Goal: Use online tool/utility: Use online tool/utility

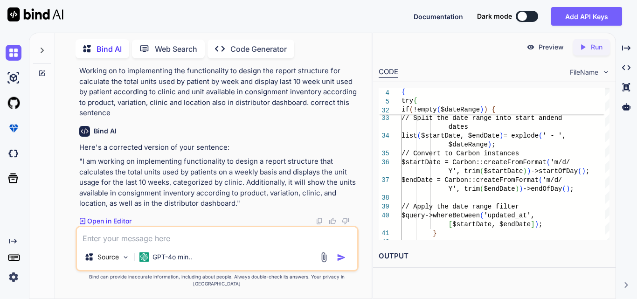
click at [147, 243] on textarea at bounding box center [217, 235] width 280 height 17
click at [165, 243] on textarea at bounding box center [217, 235] width 280 height 17
paste textarea "public function generateReportAsExcel(Request $request) { try { $html = $reques…"
type textarea "public function generateReportAsExcel(Request $request) { try { $html = $reques…"
type textarea "x"
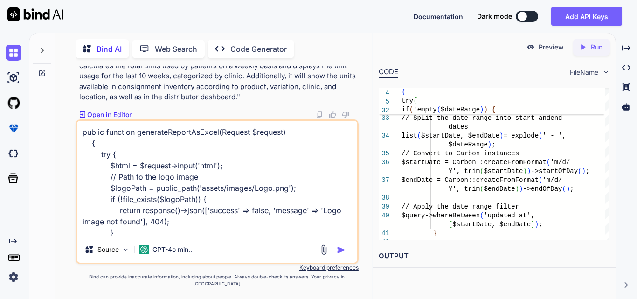
scroll to position [158, 0]
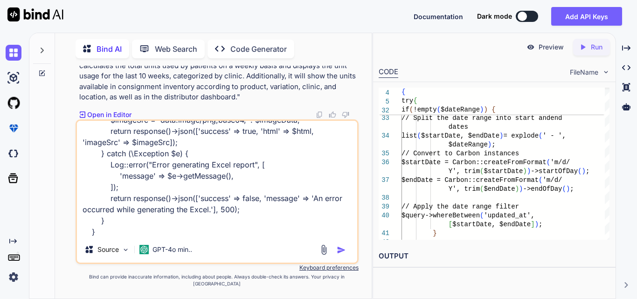
type textarea "public function generateReportAsExcel(Request $request) { try { $html = $reques…"
type textarea "x"
type textarea "public function generateReportAsExcel(Request $request) { try { $html = $reques…"
type textarea "x"
type textarea "public function generateReportAsExcel(Request $request) { try { $html = $reques…"
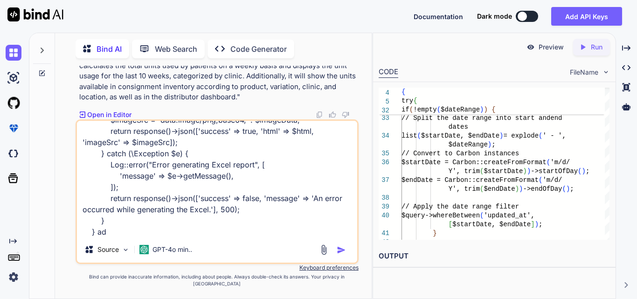
type textarea "x"
type textarea "public function generateReportAsExcel(Request $request) { try { $html = $reques…"
type textarea "x"
type textarea "public function generateReportAsExcel(Request $request) { try { $html = $reques…"
type textarea "x"
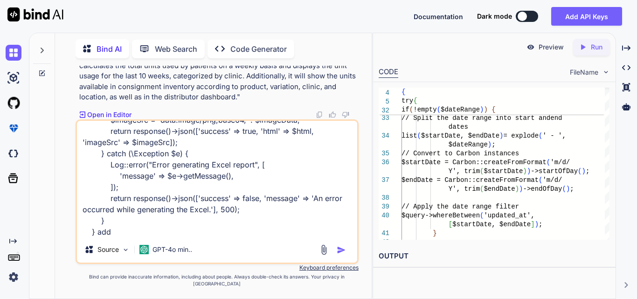
type textarea "public function generateReportAsExcel(Request $request) { try { $html = $reques…"
type textarea "x"
type textarea "public function generateReportAsExcel(Request $request) { try { $html = $reques…"
type textarea "x"
type textarea "public function generateReportAsExcel(Request $request) { try { $html = $reques…"
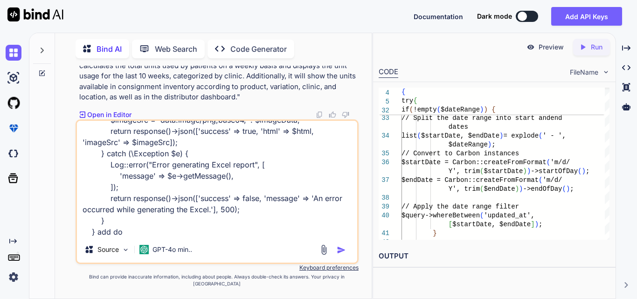
type textarea "x"
type textarea "public function generateReportAsExcel(Request $request) { try { $html = $reques…"
type textarea "x"
type textarea "public function generateReportAsExcel(Request $request) { try { $html = $reques…"
type textarea "x"
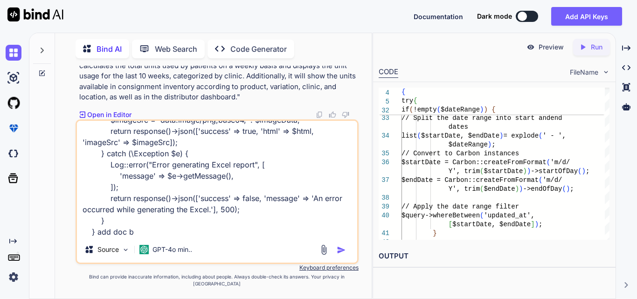
type textarea "public function generateReportAsExcel(Request $request) { try { $html = $reques…"
type textarea "x"
type textarea "public function generateReportAsExcel(Request $request) { try { $html = $reques…"
type textarea "x"
type textarea "public function generateReportAsExcel(Request $request) { try { $html = $reques…"
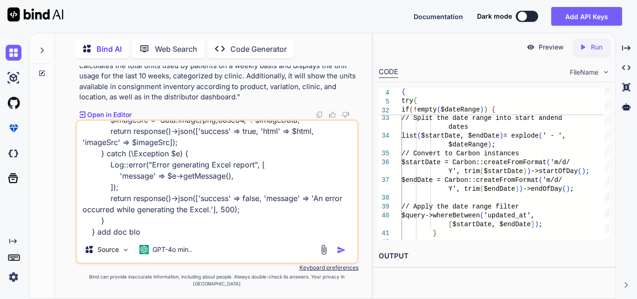
type textarea "x"
type textarea "public function generateReportAsExcel(Request $request) { try { $html = $reques…"
type textarea "x"
type textarea "public function generateReportAsExcel(Request $request) { try { $html = $reques…"
type textarea "x"
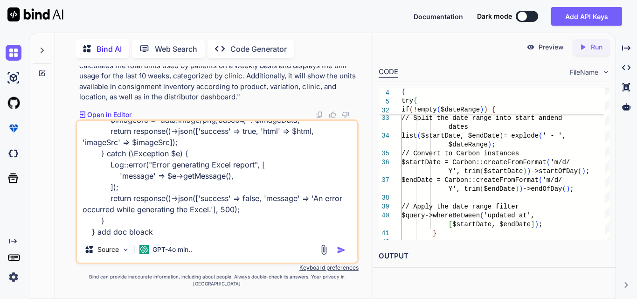
type textarea "public function generateReportAsExcel(Request $request) { try { $html = $reques…"
type textarea "x"
type textarea "public function generateReportAsExcel(Request $request) { try { $html = $reques…"
type textarea "x"
type textarea "public function generateReportAsExcel(Request $request) { try { $html = $reques…"
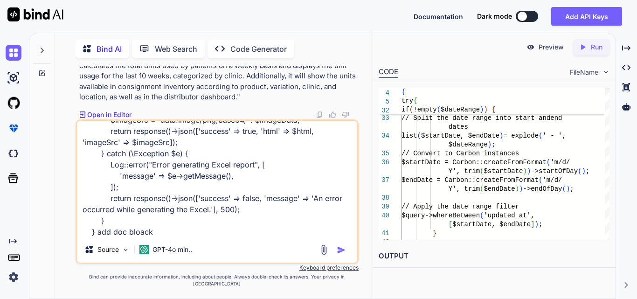
type textarea "x"
type textarea "public function generateReportAsExcel(Request $request) { try { $html = $reques…"
type textarea "x"
type textarea "public function generateReportAsExcel(Request $request) { try { $html = $reques…"
type textarea "x"
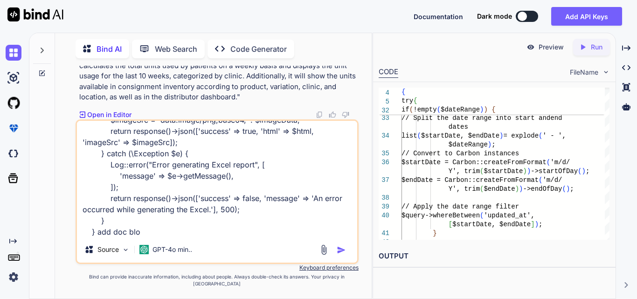
type textarea "public function generateReportAsExcel(Request $request) { try { $html = $reques…"
type textarea "x"
type textarea "public function generateReportAsExcel(Request $request) { try { $html = $reques…"
type textarea "x"
type textarea "public function generateReportAsExcel(Request $request) { try { $html = $reques…"
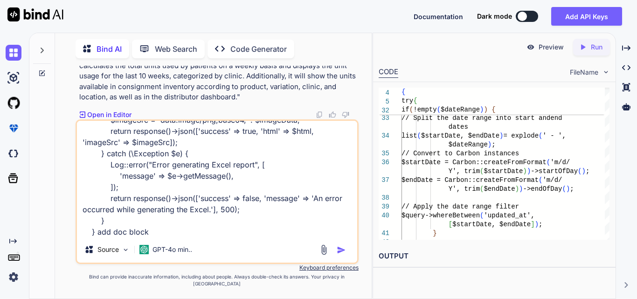
type textarea "x"
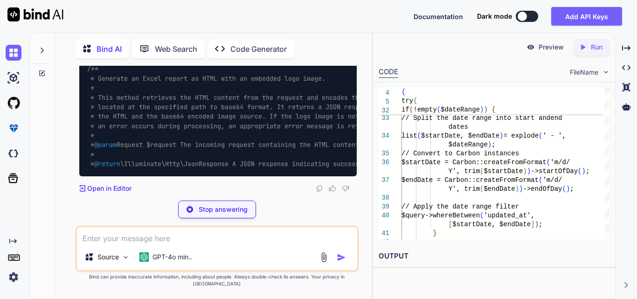
scroll to position [74604, 0]
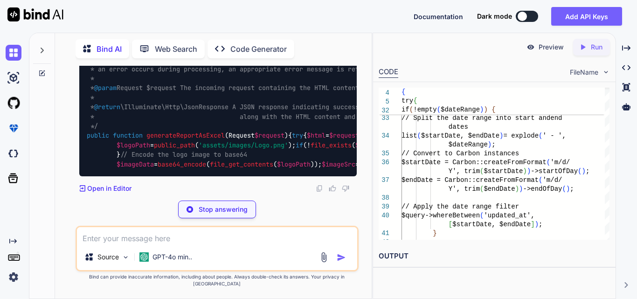
drag, startPoint x: 101, startPoint y: 96, endPoint x: 316, endPoint y: 123, distance: 217.0
click at [316, 123] on div "/** * Generate an Excel report as HTML with an embedded logo image. * * This me…" at bounding box center [217, 88] width 277 height 177
click at [313, 125] on span "/** * Generate an Excel report as HTML with an embedded logo image. * * This me…" at bounding box center [273, 69] width 373 height 123
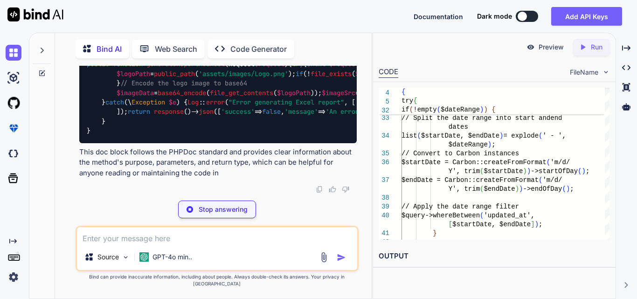
type textarea "x"
type textarea "'html' => $html, 'imageSrc' => $imageSrc]); } catch (\Exception $e) { Log::erro…"
type textarea "x"
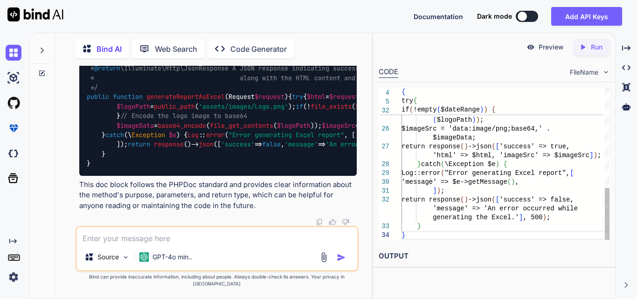
click at [136, 244] on textarea at bounding box center [217, 235] width 280 height 17
type textarea "g"
type textarea "x"
type textarea "gi"
type textarea "x"
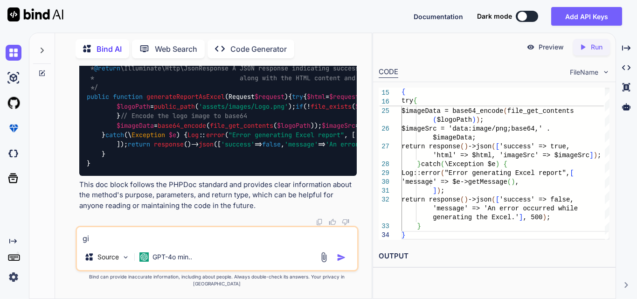
type textarea "giv"
type textarea "x"
type textarea "give"
type textarea "x"
type textarea "give"
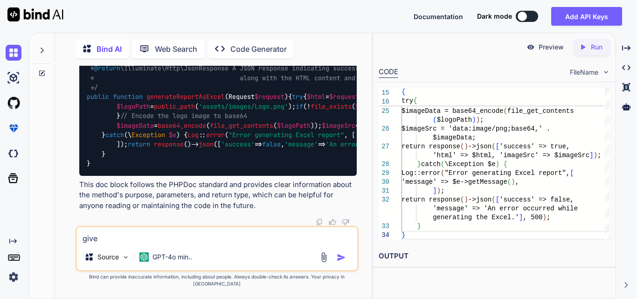
type textarea "x"
type textarea "give s"
type textarea "x"
type textarea "give sa"
type textarea "x"
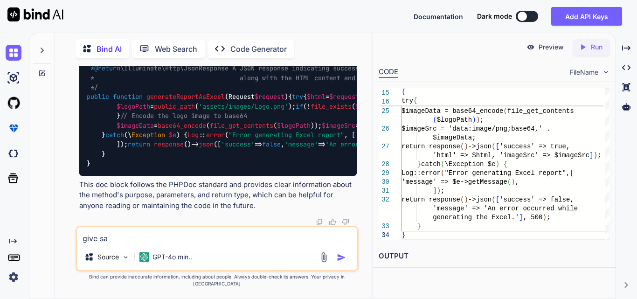
type textarea "give s"
type textarea "x"
type textarea "give"
type textarea "x"
type textarea "give"
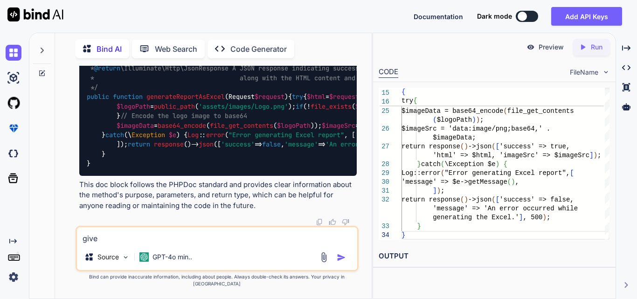
type textarea "x"
type textarea "giv"
type textarea "x"
type textarea "gi"
type textarea "x"
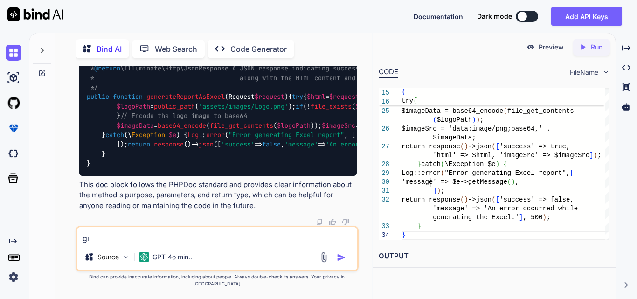
type textarea "giv"
type textarea "x"
type textarea "give"
type textarea "x"
type textarea "give"
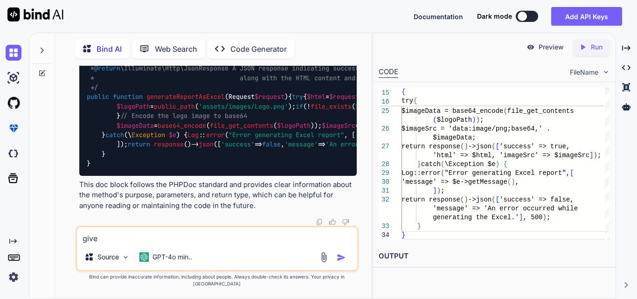
type textarea "x"
type textarea "give s"
type textarea "x"
type textarea "give sm"
type textarea "x"
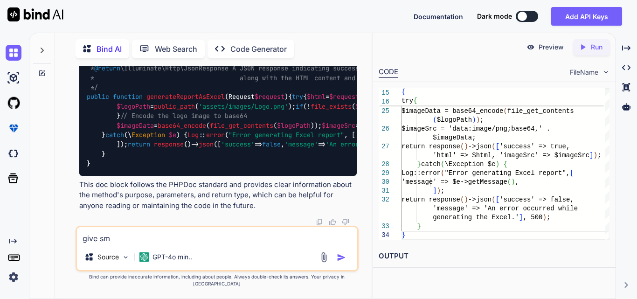
type textarea "give sma"
type textarea "x"
type textarea "give smal"
type textarea "x"
type textarea "give small"
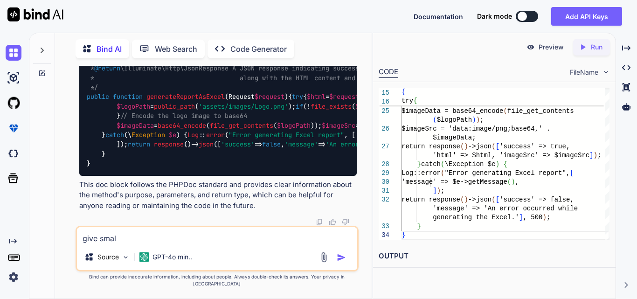
type textarea "x"
type textarea "give small"
type textarea "x"
type textarea "give small d"
type textarea "x"
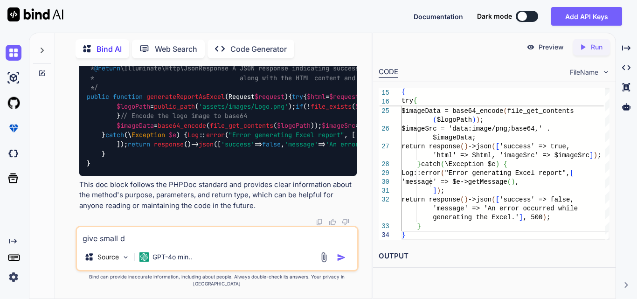
type textarea "give small do"
type textarea "x"
type textarea "give small doc"
type textarea "x"
type textarea "give small doc"
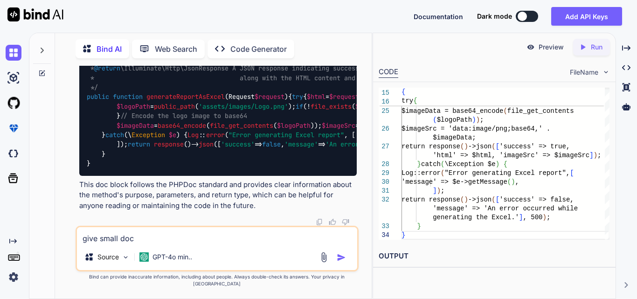
type textarea "x"
type textarea "give small doc b"
type textarea "x"
type textarea "give small doc bl"
type textarea "x"
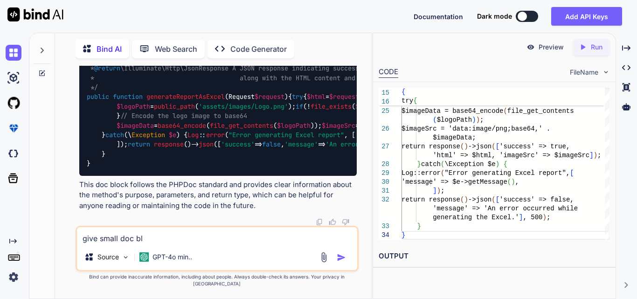
type textarea "give small doc blo"
type textarea "x"
type textarea "give small doc bloc"
type textarea "x"
type textarea "give small doc block"
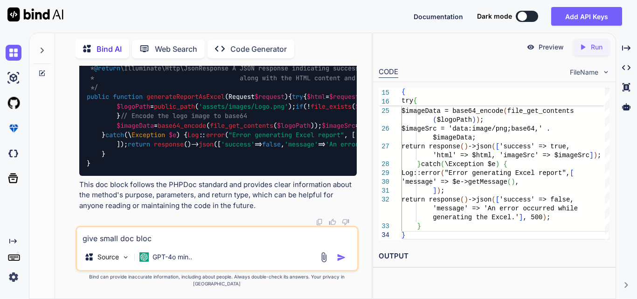
type textarea "x"
type textarea "give small doc block"
type textarea "x"
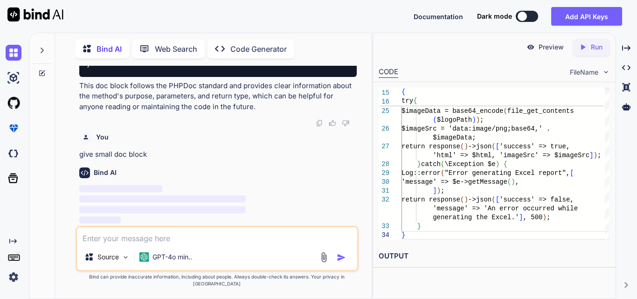
scroll to position [74922, 0]
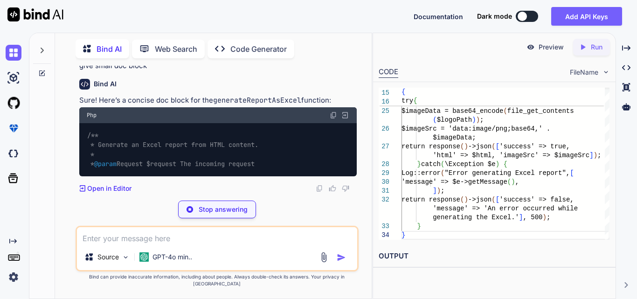
type textarea "x"
type textarea "// Function implementation... }"
type textarea "x"
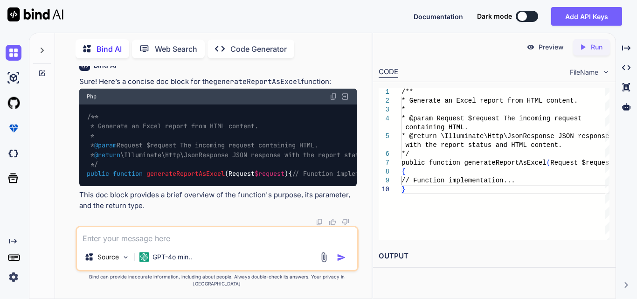
scroll to position [75059, 0]
drag, startPoint x: 101, startPoint y: 139, endPoint x: 88, endPoint y: 96, distance: 44.8
click at [88, 104] on div "/** * Generate an Excel report from HTML content. * * @param Request $request T…" at bounding box center [217, 145] width 277 height 82
copy span "/** * Generate an Excel report from HTML content. * * @param Request $request T…"
click at [134, 243] on textarea at bounding box center [217, 235] width 280 height 17
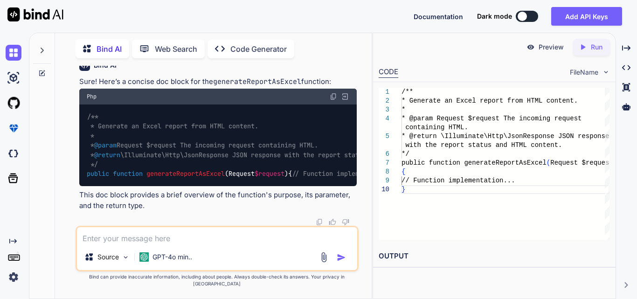
paste textarea "private function getUtilizationRatioData($data, $type) { try { // Retrieve inpu…"
type textarea "private function getUtilizationRatioData($data, $type) { try { // Retrieve inpu…"
type textarea "x"
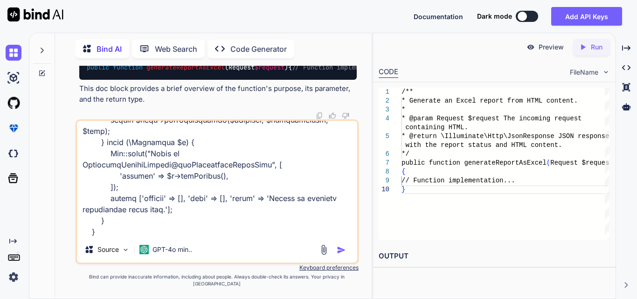
type textarea "private function getUtilizationRatioData($data, $type) { try { // Retrieve inpu…"
type textarea "x"
type textarea "private function getUtilizationRatioData($data, $type) { try { // Retrieve inpu…"
type textarea "x"
type textarea "private function getUtilizationRatioData($data, $type) { try { // Retrieve inpu…"
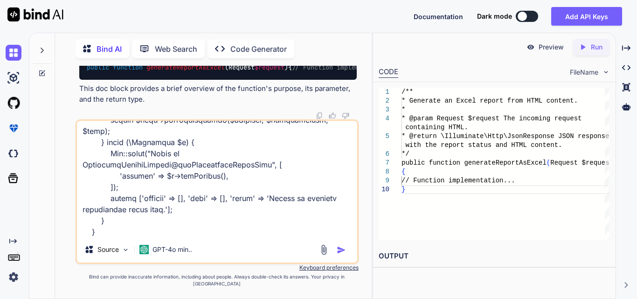
type textarea "x"
type textarea "private function getUtilizationRatioData($data, $type) { try { // Retrieve inpu…"
type textarea "x"
type textarea "private function getUtilizationRatioData($data, $type) { try { // Retrieve inpu…"
type textarea "x"
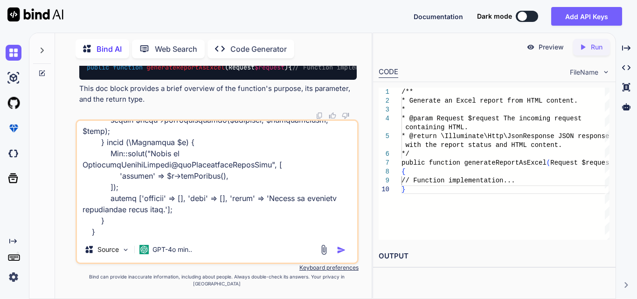
type textarea "private function getUtilizationRatioData($data, $type) { try { // Retrieve inpu…"
type textarea "x"
type textarea "private function getUtilizationRatioData($data, $type) { try { // Retrieve inpu…"
type textarea "x"
type textarea "private function getUtilizationRatioData($data, $type) { try { // Retrieve inpu…"
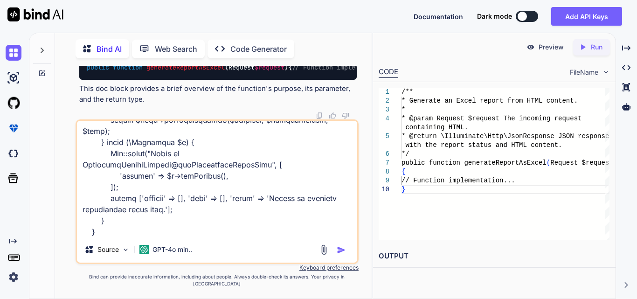
type textarea "x"
type textarea "private function getUtilizationRatioData($data, $type) { try { // Retrieve inpu…"
type textarea "x"
type textarea "private function getUtilizationRatioData($data, $type) { try { // Retrieve inpu…"
type textarea "x"
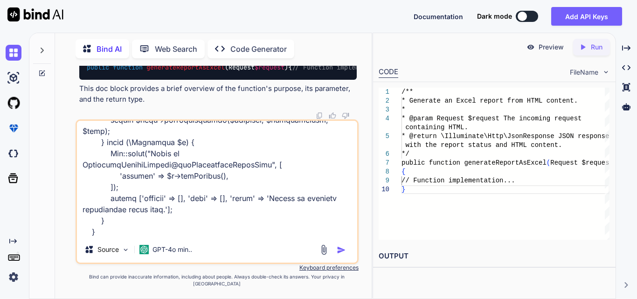
type textarea "private function getUtilizationRatioData($data, $type) { try { // Retrieve inpu…"
type textarea "x"
type textarea "private function getUtilizationRatioData($data, $type) { try { // Retrieve inpu…"
type textarea "x"
type textarea "private function getUtilizationRatioData($data, $type) { try { // Retrieve inpu…"
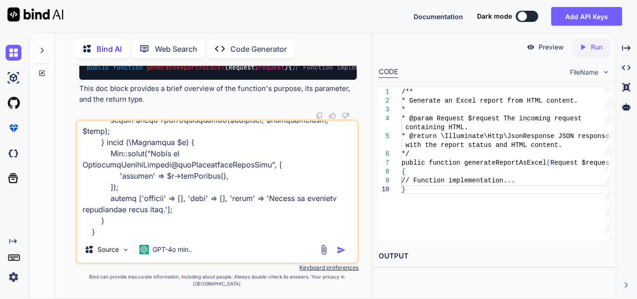
type textarea "x"
type textarea "private function getUtilizationRatioData($data, $type) { try { // Retrieve inpu…"
type textarea "x"
type textarea "private function getUtilizationRatioData($data, $type) { try { // Retrieve inpu…"
type textarea "x"
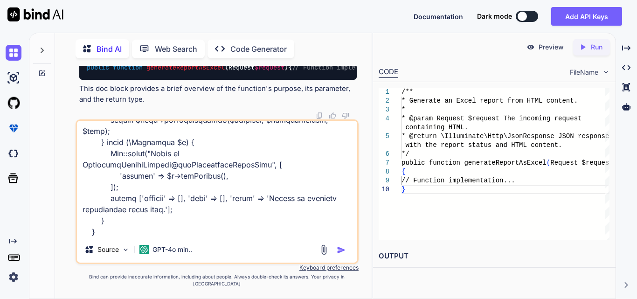
type textarea "private function getUtilizationRatioData($data, $type) { try { // Retrieve inpu…"
type textarea "x"
type textarea "private function getUtilizationRatioData($data, $type) { try { // Retrieve inpu…"
type textarea "x"
type textarea "private function getUtilizationRatioData($data, $type) { try { // Retrieve inpu…"
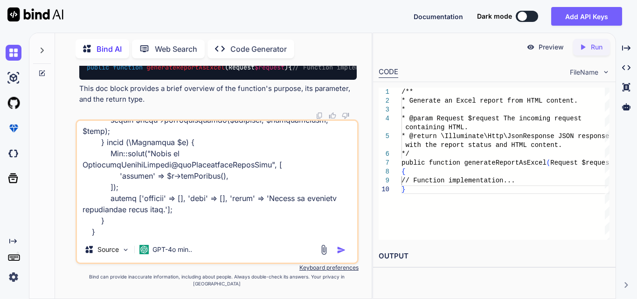
type textarea "x"
type textarea "private function getUtilizationRatioData($data, $type) { try { // Retrieve inpu…"
type textarea "x"
type textarea "private function getUtilizationRatioData($data, $type) { try { // Retrieve inpu…"
type textarea "x"
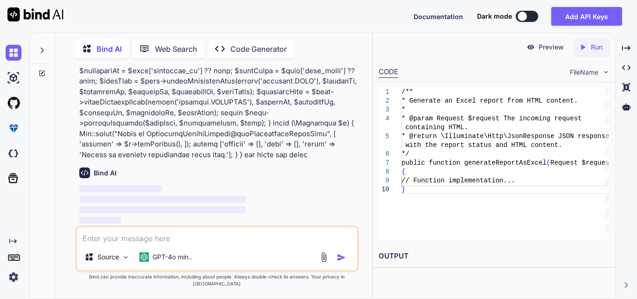
scroll to position [75226, 0]
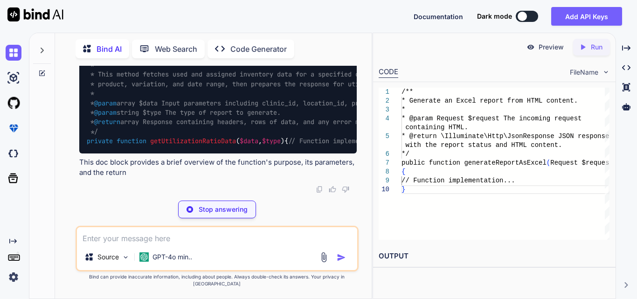
type textarea "x"
type textarea "clinic_id, location_id, product_id, variation_id, and date_range. * @param stri…"
type textarea "x"
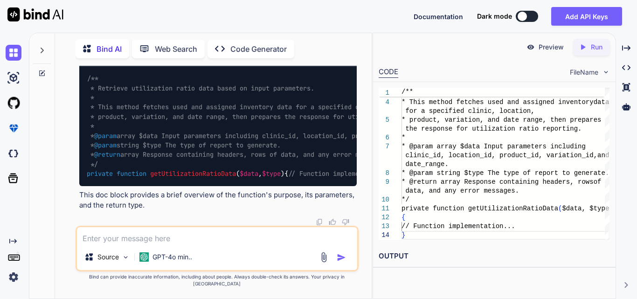
click at [117, 244] on textarea at bounding box center [217, 235] width 280 height 17
type textarea "a"
type textarea "x"
type textarea "ad"
type textarea "x"
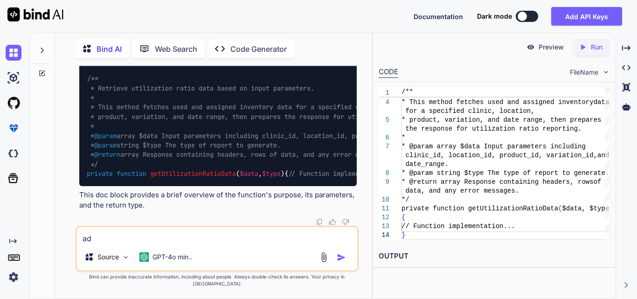
type textarea "add"
type textarea "x"
type textarea "add"
type textarea "x"
type textarea "add s"
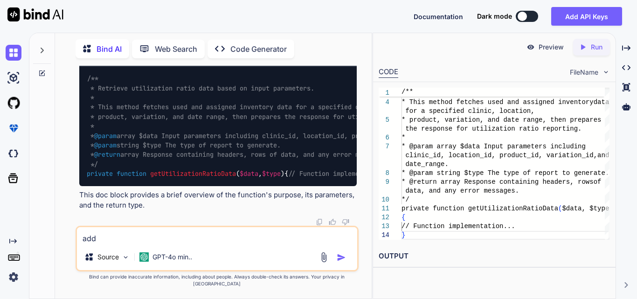
type textarea "x"
type textarea "add sa"
type textarea "x"
type textarea "add s"
type textarea "x"
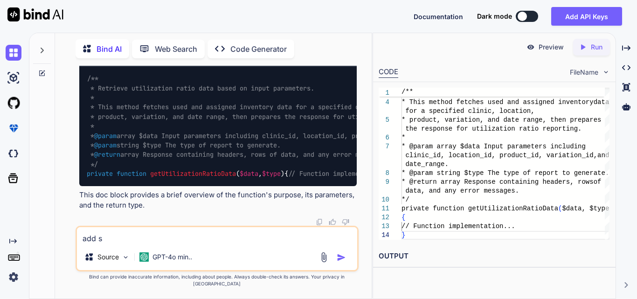
type textarea "add sn"
type textarea "x"
type textarea "add s"
type textarea "x"
type textarea "add sm"
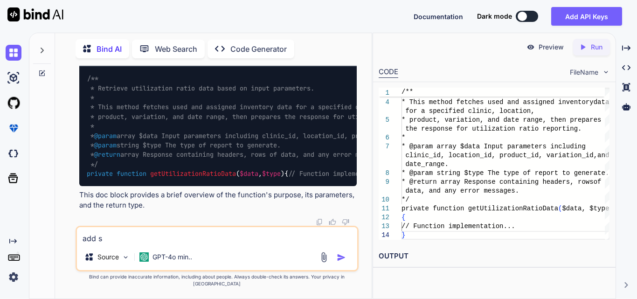
type textarea "x"
type textarea "add sma"
type textarea "x"
type textarea "add smal"
type textarea "x"
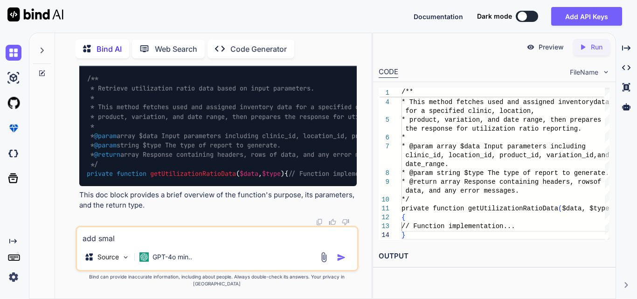
type textarea "add small"
type textarea "x"
type textarea "add small"
type textarea "x"
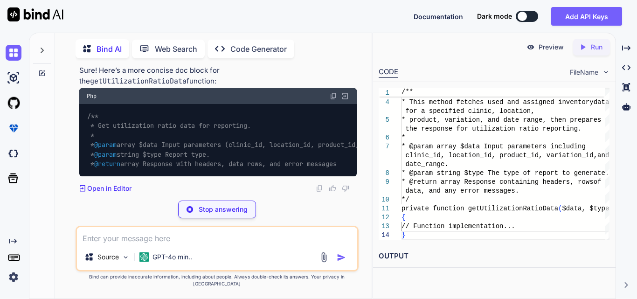
scroll to position [75667, 0]
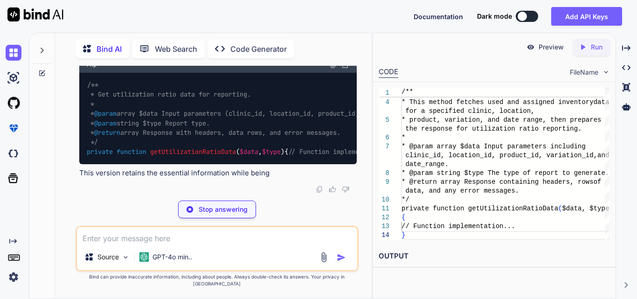
type textarea "x"
type textarea "{ // Function implementation... }"
type textarea "x"
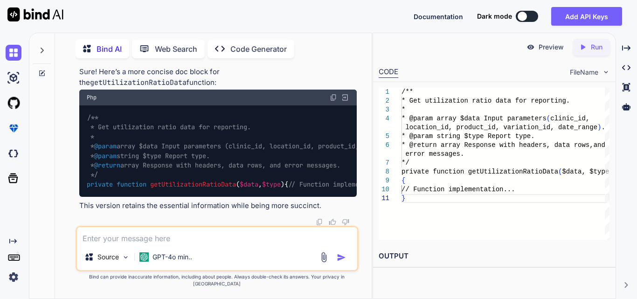
drag, startPoint x: 104, startPoint y: 178, endPoint x: 84, endPoint y: 125, distance: 55.7
click at [84, 125] on div "/** * Get utilization ratio data for reporting. * * @param array $data Input pa…" at bounding box center [217, 150] width 277 height 91
copy span "/** * Get utilization ratio data for reporting. * * @param array $data Input pa…"
click at [121, 244] on textarea at bounding box center [217, 235] width 280 height 17
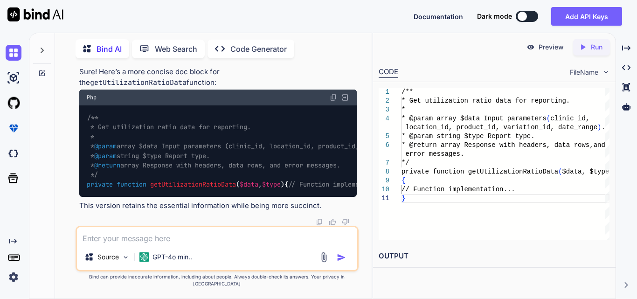
paste textarea "private function getPatientData($data, $type) { try { if (Auth::user()->hasRole…"
type textarea "private function getPatientData($data, $type) { try { if (Auth::user()->hasRole…"
type textarea "x"
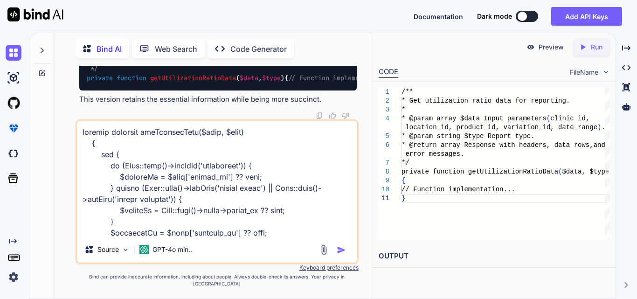
scroll to position [1421, 0]
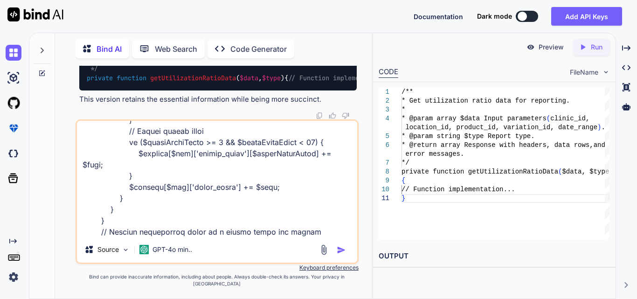
type textarea "private function getPatientData($data, $type) { try { if (Auth::user()->hasRole…"
type textarea "x"
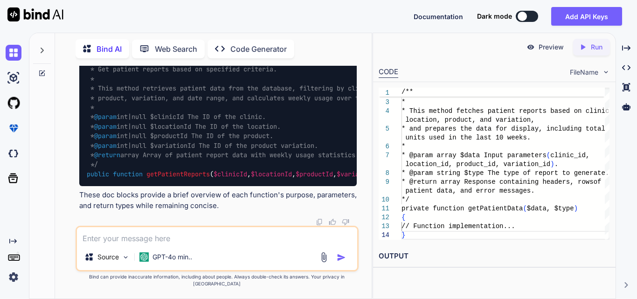
scroll to position [76634, 0]
drag, startPoint x: 101, startPoint y: 162, endPoint x: 77, endPoint y: 206, distance: 49.6
click at [77, 206] on div "You total count is equal to product size like 2*2 =4 than add if it has same pr…" at bounding box center [217, 146] width 281 height 160
copy span "/** * Get patient reports based on specified criteria. * * This method retrieve…"
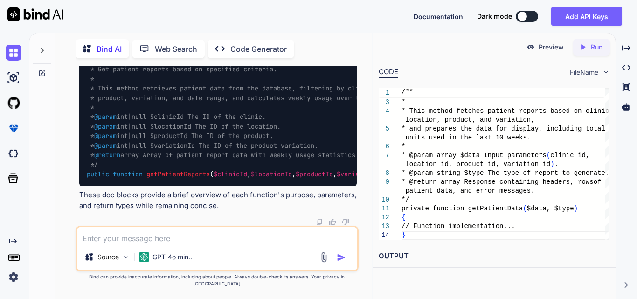
drag, startPoint x: 102, startPoint y: 160, endPoint x: 167, endPoint y: 142, distance: 67.3
click at [113, 244] on textarea at bounding box center [217, 235] width 280 height 17
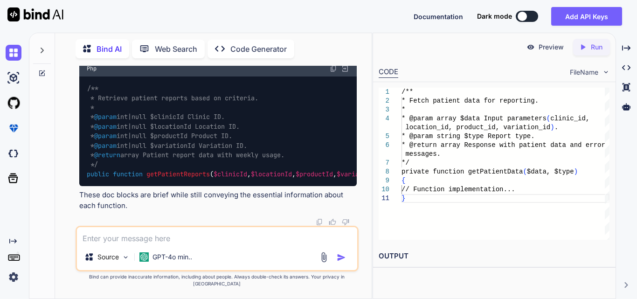
scroll to position [77005, 0]
drag, startPoint x: 99, startPoint y: 213, endPoint x: 83, endPoint y: 142, distance: 73.0
drag, startPoint x: 87, startPoint y: 158, endPoint x: 99, endPoint y: 216, distance: 59.6
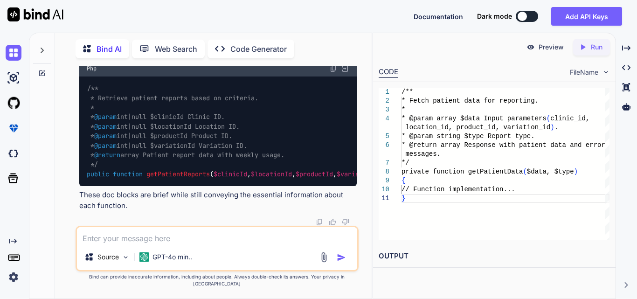
copy span "/** * Fetch patient data for reporting. * * @param array $data Input parameters…"
drag, startPoint x: 102, startPoint y: 158, endPoint x: 86, endPoint y: 80, distance: 79.1
click at [86, 80] on div "/** * Retrieve patient reports based on criteria. * * @param int|null $clinicId…" at bounding box center [217, 131] width 277 height 110
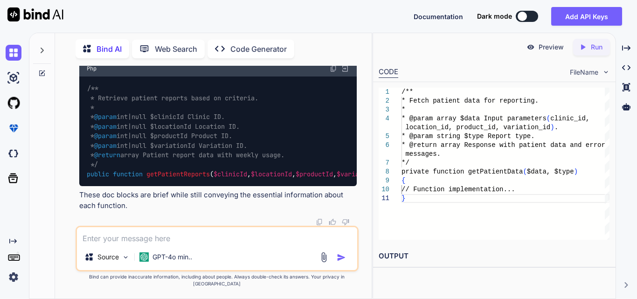
copy span "/** * Retrieve patient reports based on criteria. * * @param int|null $clinicId…"
click at [138, 239] on textarea at bounding box center [217, 235] width 280 height 17
paste textarea "// for clinic side public function getClinicUnitsUsedData($data, $type) { try {…"
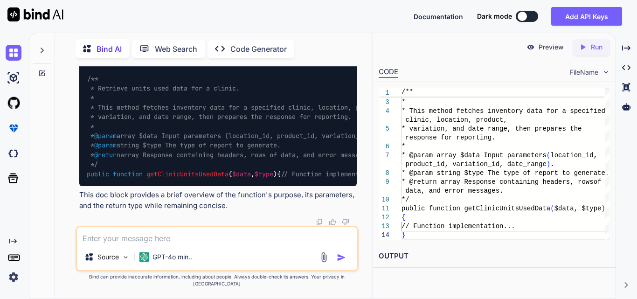
scroll to position [77626, 0]
drag, startPoint x: 110, startPoint y: 142, endPoint x: 100, endPoint y: 107, distance: 36.4
click at [100, 107] on div "/** * Retrieve units used data for a clinic. * * This method fetches inventory …" at bounding box center [217, 126] width 277 height 119
click at [206, 114] on span "/** * Retrieve units used data for a clinic. * * This method fetches inventory …" at bounding box center [253, 122] width 332 height 94
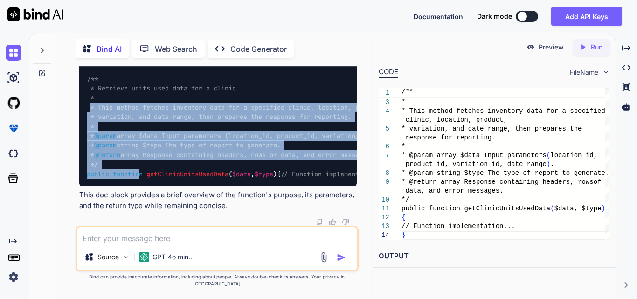
drag, startPoint x: 90, startPoint y: 86, endPoint x: 151, endPoint y: 140, distance: 81.5
click at [138, 149] on code "/** * Retrieve units used data for a clinic. * * This method fetches inventory …" at bounding box center [253, 126] width 332 height 105
click at [199, 105] on div "/** * Retrieve units used data for a clinic. * * This method fetches inventory …" at bounding box center [217, 126] width 277 height 119
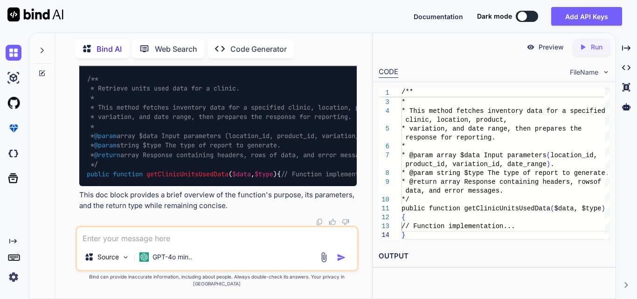
click at [119, 244] on textarea at bounding box center [217, 235] width 280 height 17
click at [206, 244] on textarea at bounding box center [217, 235] width 280 height 17
paste textarea "$('#generateExcelBtn').click(function () { var html = $('#reportTable').prop('o…"
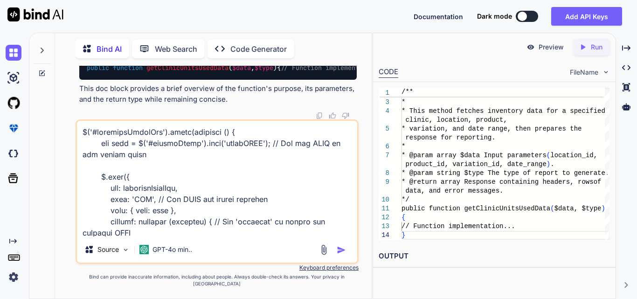
scroll to position [269, 0]
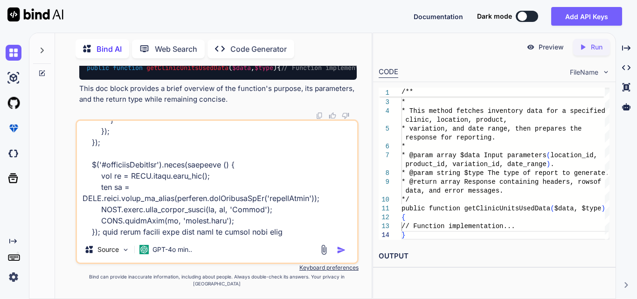
click at [291, 236] on textarea at bounding box center [217, 179] width 280 height 116
click at [284, 236] on textarea at bounding box center [217, 179] width 280 height 116
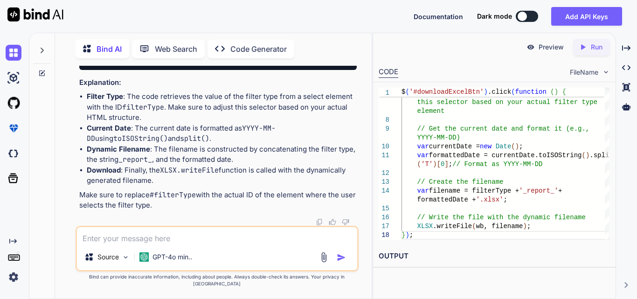
scroll to position [77932, 0]
click at [436, 199] on div "var filterType = $ ( '#filterType' ) .val ( ) ; // Adjust // Get the current da…" at bounding box center [505, 128] width 208 height 221
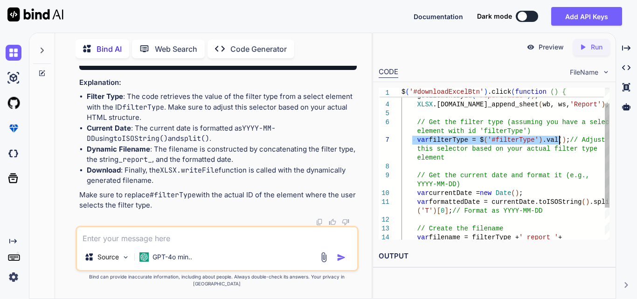
drag, startPoint x: 414, startPoint y: 139, endPoint x: 558, endPoint y: 137, distance: 144.5
click at [558, 137] on div "var filterType = $ ( '#filterType' ) .val ( ) ; // Adjust // Get the current da…" at bounding box center [505, 175] width 208 height 221
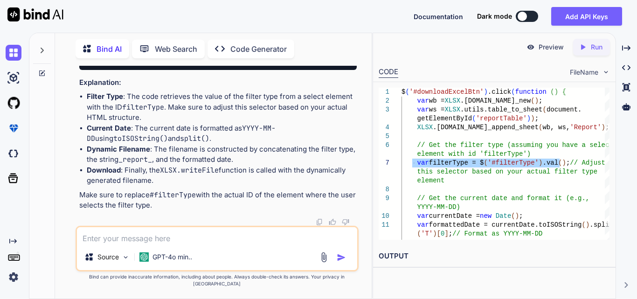
scroll to position [78165, 0]
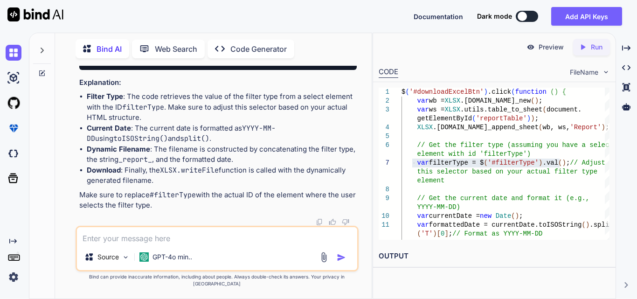
drag, startPoint x: 98, startPoint y: 101, endPoint x: 254, endPoint y: 106, distance: 156.2
click at [254, 62] on code "$( '#downloadExcelBtn' ). click ( function ( ) { var wb = XLSX . utils . book_n…" at bounding box center [588, 14] width 1003 height 95
copy code "var filterType = $( '#filterType' ). val ();"
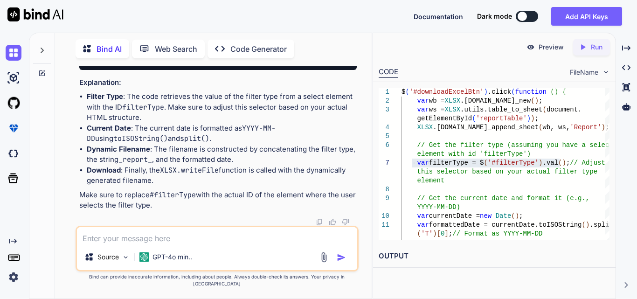
click at [146, 244] on textarea at bounding box center [217, 235] width 280 height 17
paste textarea "$('#downloadExcelBtn').click(function () { var wb = [DOMAIN_NAME]_new(); var ws…"
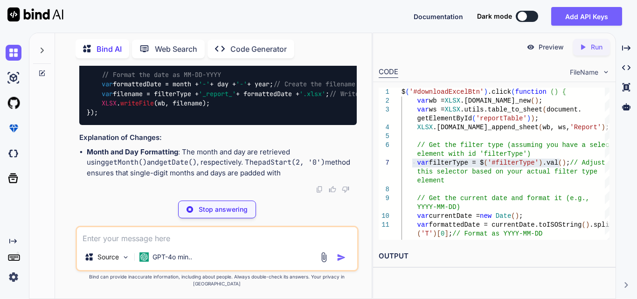
scroll to position [78758, 0]
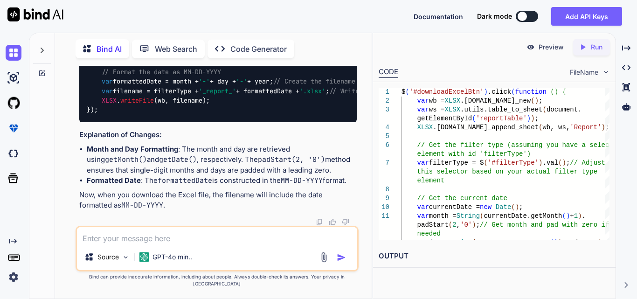
drag, startPoint x: 99, startPoint y: 86, endPoint x: 308, endPoint y: 141, distance: 215.3
click at [308, 122] on div "$( '#downloadExcelBtn' ). click ( function ( ) { var wb = XLSX . utils . book_n…" at bounding box center [217, 53] width 277 height 138
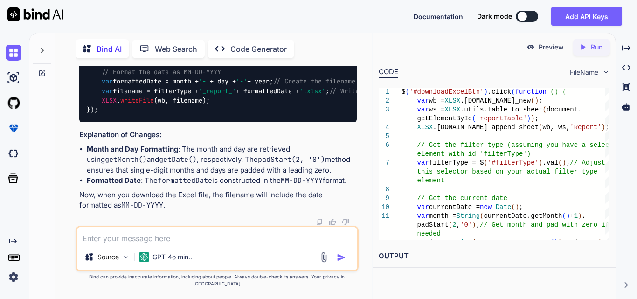
click at [366, 38] on span "padStart" at bounding box center [381, 34] width 30 height 8
copy span "padStart"
click at [208, 240] on textarea at bounding box center [217, 235] width 280 height 17
paste textarea "padStart"
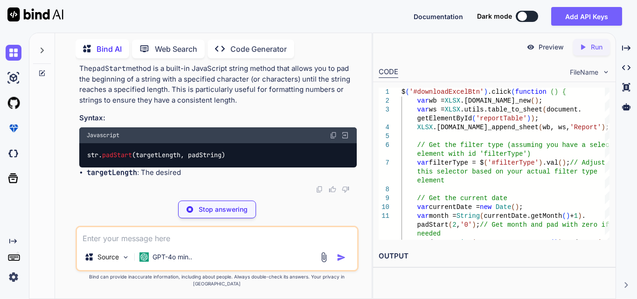
scroll to position [79042, 0]
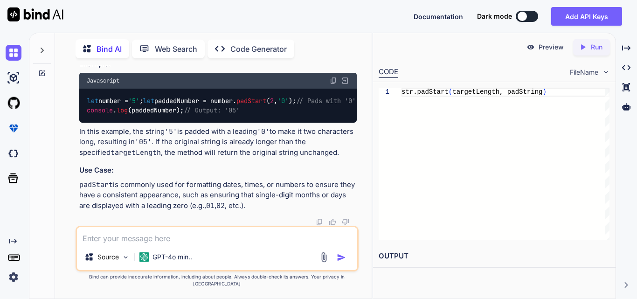
click at [133, 244] on textarea at bounding box center [217, 235] width 280 height 17
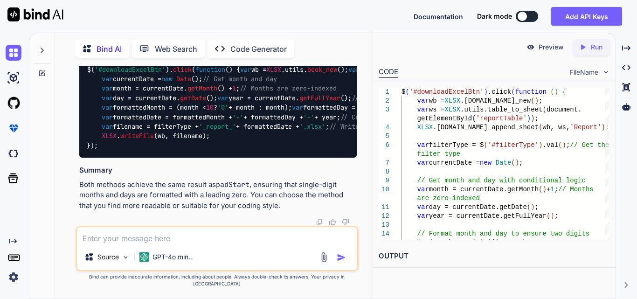
scroll to position [79473, 0]
click at [105, 242] on textarea at bounding box center [217, 235] width 280 height 17
paste textarea "$('#generatePdfBtn').click(function () { // Capture the HTML content of the rep…"
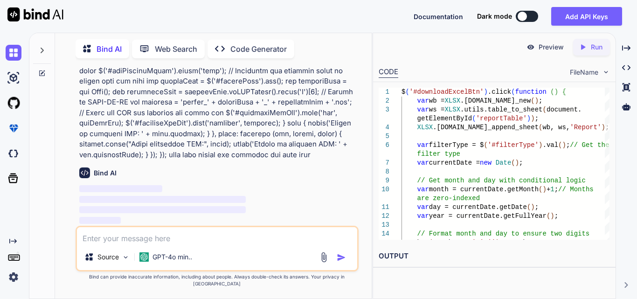
scroll to position [80199, 0]
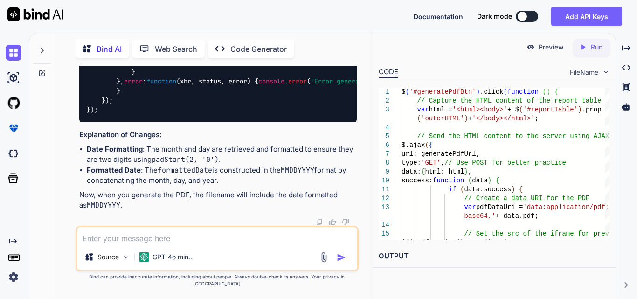
click at [139, 242] on textarea at bounding box center [217, 235] width 280 height 17
click at [176, 239] on textarea at bounding box center [217, 235] width 280 height 17
paste textarea "$('#downloadExcelBtn').click(function () { var wb = [DOMAIN_NAME]_new(); var ws…"
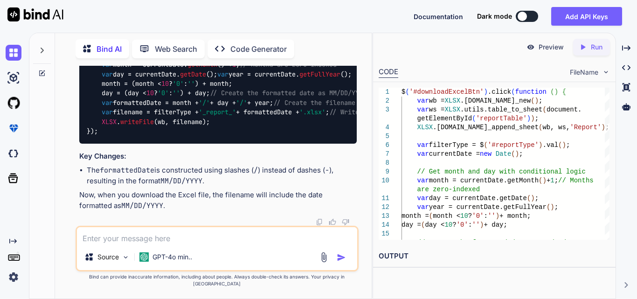
scroll to position [81306, 0]
drag, startPoint x: 103, startPoint y: 164, endPoint x: 320, endPoint y: 169, distance: 217.2
click at [320, 144] on div "$( '#downloadExcelBtn' ). click ( function ( ) { var wb = XLSX . utils . book_n…" at bounding box center [217, 93] width 277 height 101
copy code "var formattedDate = month + '/' + day + '/' + year;"
click at [142, 244] on textarea at bounding box center [217, 235] width 280 height 17
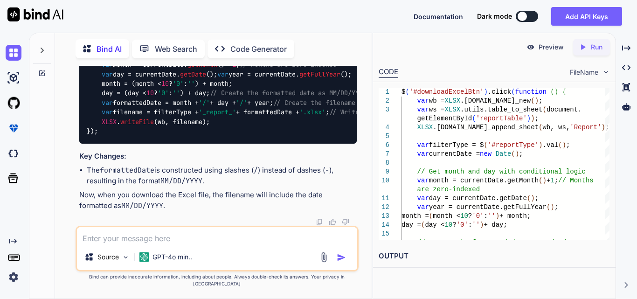
paste textarea "var formattedDate = month + '/' + day + '/' + year;"
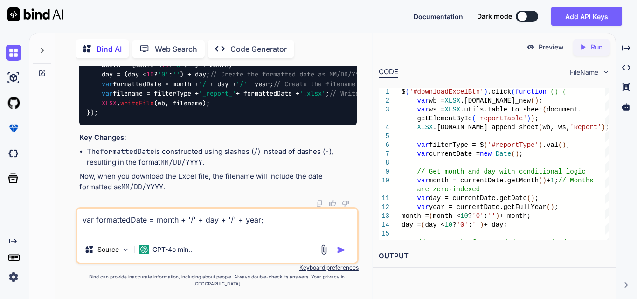
paste textarea "units_used_report_08_20_2025"
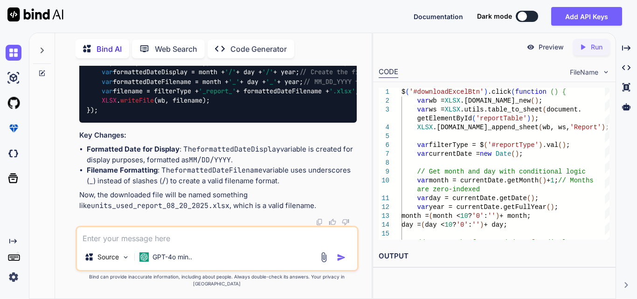
scroll to position [81850, 0]
drag, startPoint x: 243, startPoint y: 162, endPoint x: 317, endPoint y: 160, distance: 74.1
click at [317, 115] on code "$( '#downloadExcelBtn' ). click ( function ( ) { var wb = XLSX . utils . book_n…" at bounding box center [642, 67] width 1111 height 95
drag, startPoint x: 297, startPoint y: 125, endPoint x: 348, endPoint y: 125, distance: 50.8
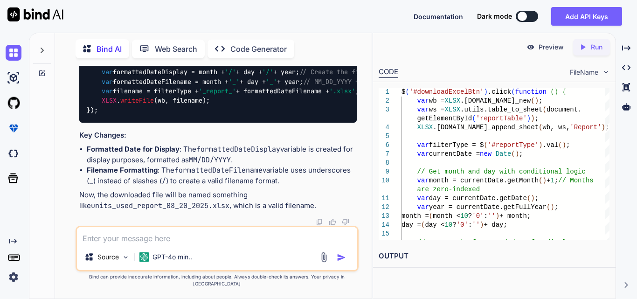
click at [348, 123] on div "$( '#downloadExcelBtn' ). click ( function ( ) { var wb = XLSX . utils . book_n…" at bounding box center [217, 68] width 277 height 110
drag, startPoint x: 206, startPoint y: 161, endPoint x: 326, endPoint y: 159, distance: 119.8
click at [326, 115] on code "$( '#downloadExcelBtn' ). click ( function ( ) { var wb = XLSX . utils . book_n…" at bounding box center [642, 67] width 1111 height 95
click at [628, 171] on div "Created with Pixso. Created with Pixso. Created with Pixso. Created with Pixso." at bounding box center [626, 169] width 14 height 259
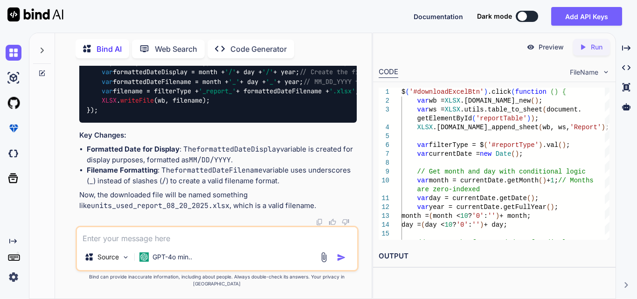
click at [132, 237] on textarea at bounding box center [217, 235] width 280 height 17
paste textarea "$('#generatePdfBtn').click(function () { // Capture the HTML content of the rep…"
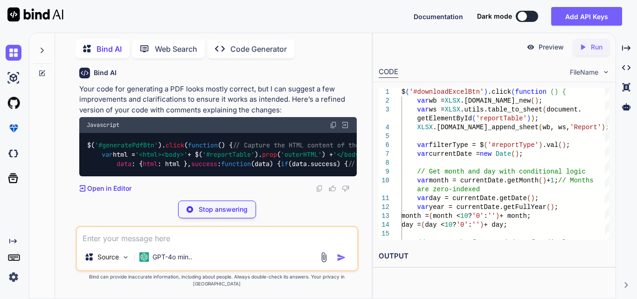
scroll to position [82342, 0]
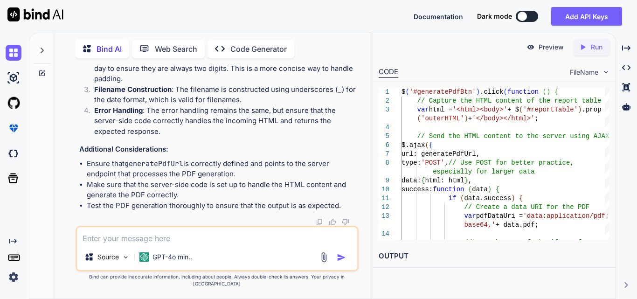
scroll to position [82334, 0]
